Goal: Task Accomplishment & Management: Use online tool/utility

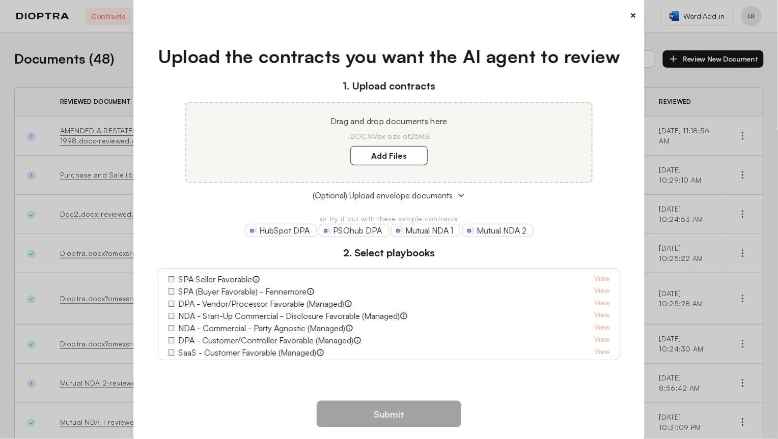
click at [385, 237] on div "1. Upload contracts Drag and drop documents here .DOCX Max size of 25MB Add Fil…" at bounding box center [389, 219] width 463 height 282
click at [578, 51] on div "× Upload the contracts you want the AI agent to review 1. Upload contracts Drag…" at bounding box center [388, 219] width 511 height 439
click at [569, 22] on div "×" at bounding box center [388, 15] width 495 height 14
click at [630, 22] on button "×" at bounding box center [633, 15] width 7 height 14
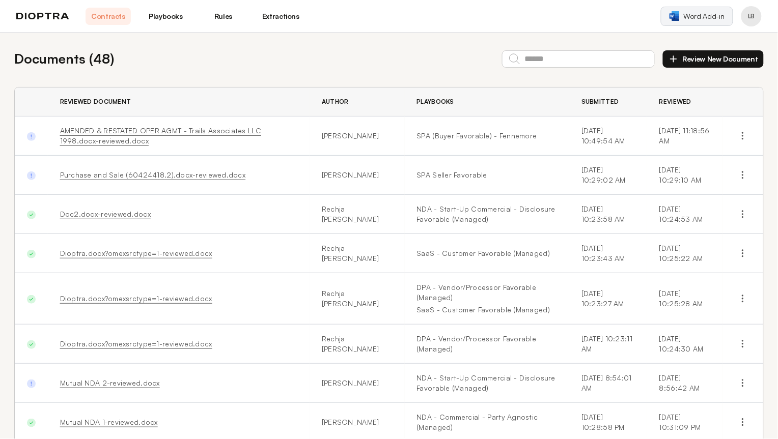
click at [724, 15] on span "Word Add-in" at bounding box center [703, 16] width 41 height 10
click at [756, 9] on button "Profile menu" at bounding box center [751, 16] width 20 height 20
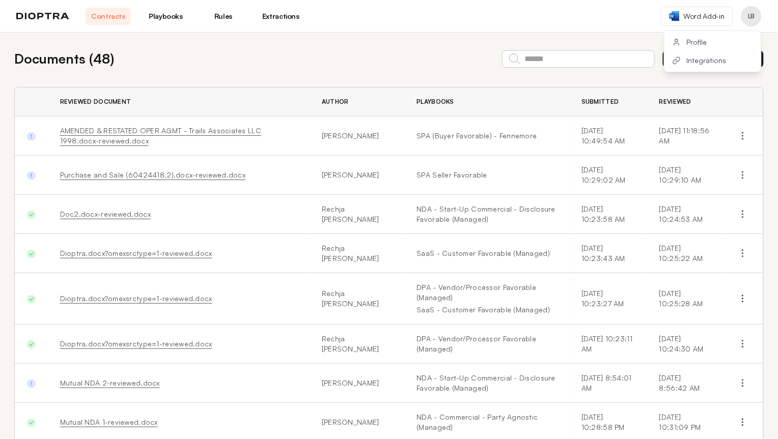
click at [720, 33] on button "Profile" at bounding box center [712, 42] width 97 height 18
click at [759, 8] on button "Profile menu" at bounding box center [751, 16] width 20 height 20
click at [729, 51] on button "Integrations" at bounding box center [712, 60] width 97 height 18
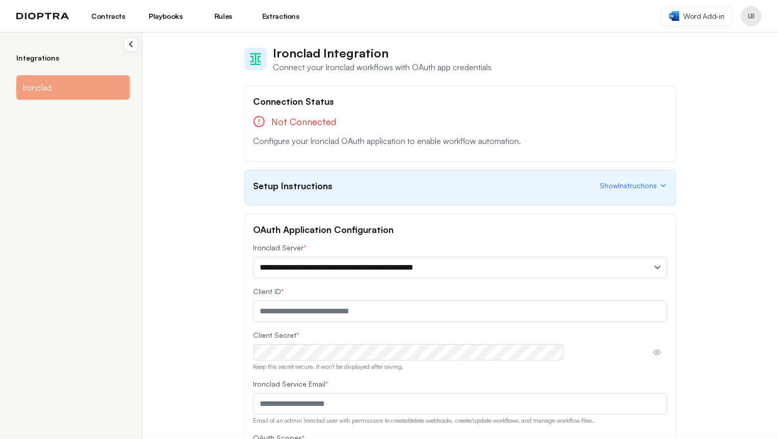
click at [350, 98] on div "Connection Status Not Connected Configure your Ironclad OAuth application to en…" at bounding box center [460, 124] width 432 height 76
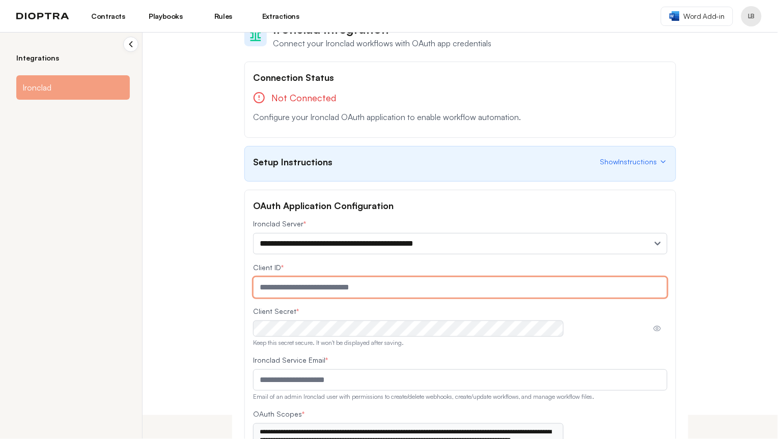
click at [408, 277] on input "text" at bounding box center [460, 287] width 414 height 21
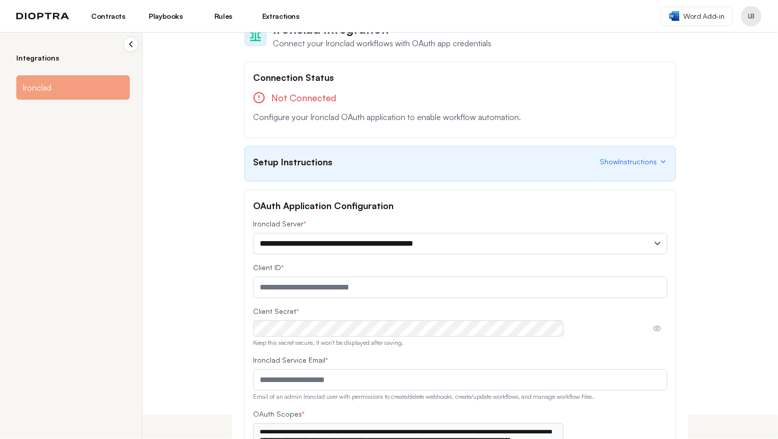
click at [383, 306] on div "Client Secret * Keep this secret secure. It won't be displayed after saving." at bounding box center [460, 326] width 414 height 41
